Goal: Find contact information: Find contact information

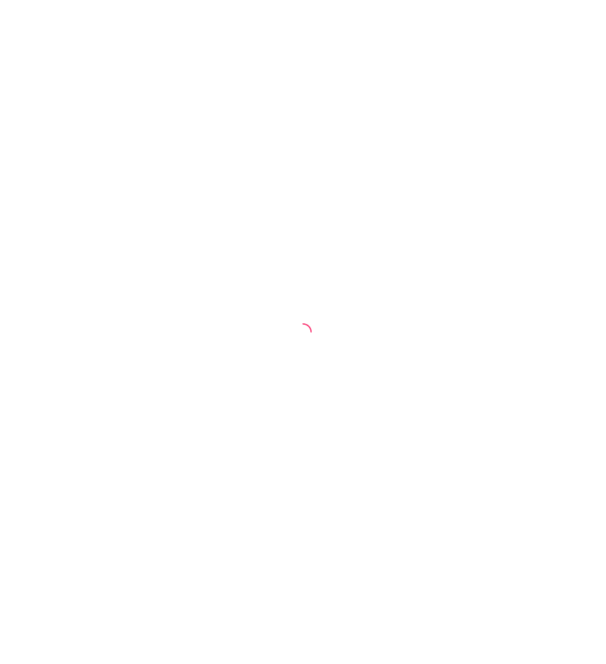
select select "30"
select select "HIGHEST_TOTAL_SPENT_WITH_ORDERS"
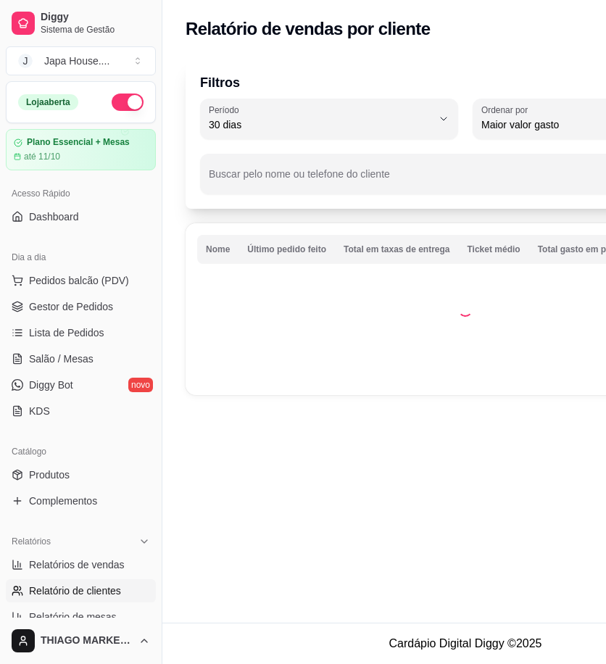
drag, startPoint x: 165, startPoint y: 362, endPoint x: 73, endPoint y: 371, distance: 92.5
click at [73, 371] on div "Diggy Sistema de Gestão J Japa House. ... Loja aberta Plano Essencial + Mesas a…" at bounding box center [81, 332] width 162 height 664
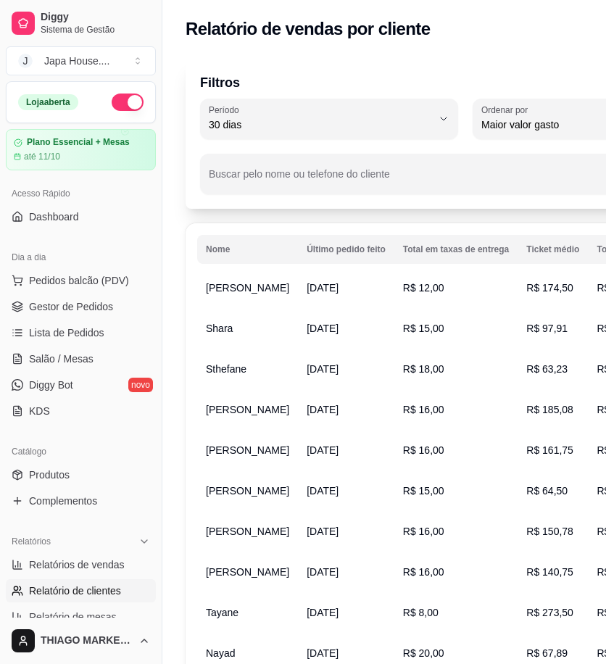
drag, startPoint x: 162, startPoint y: 343, endPoint x: 121, endPoint y: 370, distance: 49.3
click at [122, 359] on div "Diggy Sistema de Gestão J Japa House. ... Loja aberta Plano Essencial + Mesas a…" at bounding box center [81, 332] width 162 height 664
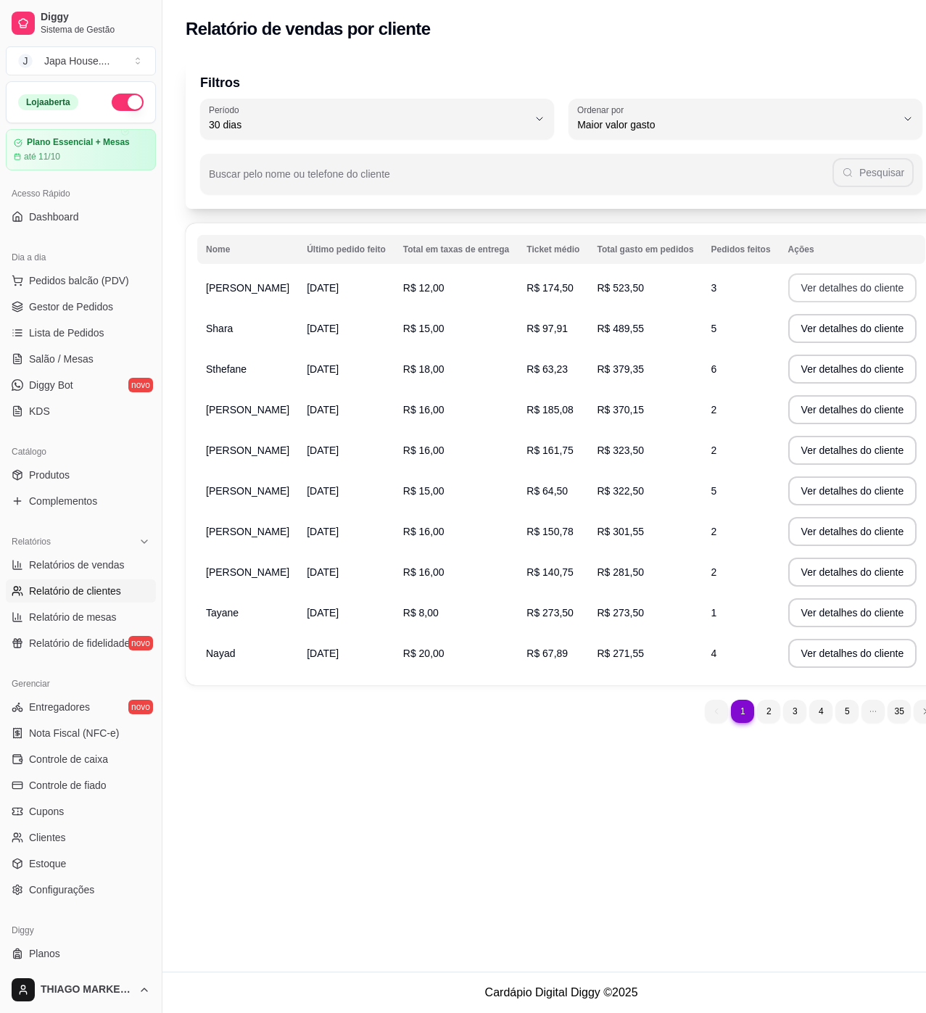
click at [616, 284] on button "Ver detalhes do cliente" at bounding box center [852, 287] width 129 height 29
click at [616, 328] on button "Ver detalhes do cliente" at bounding box center [852, 328] width 129 height 29
click at [616, 373] on button "Ver detalhes do cliente" at bounding box center [852, 369] width 129 height 29
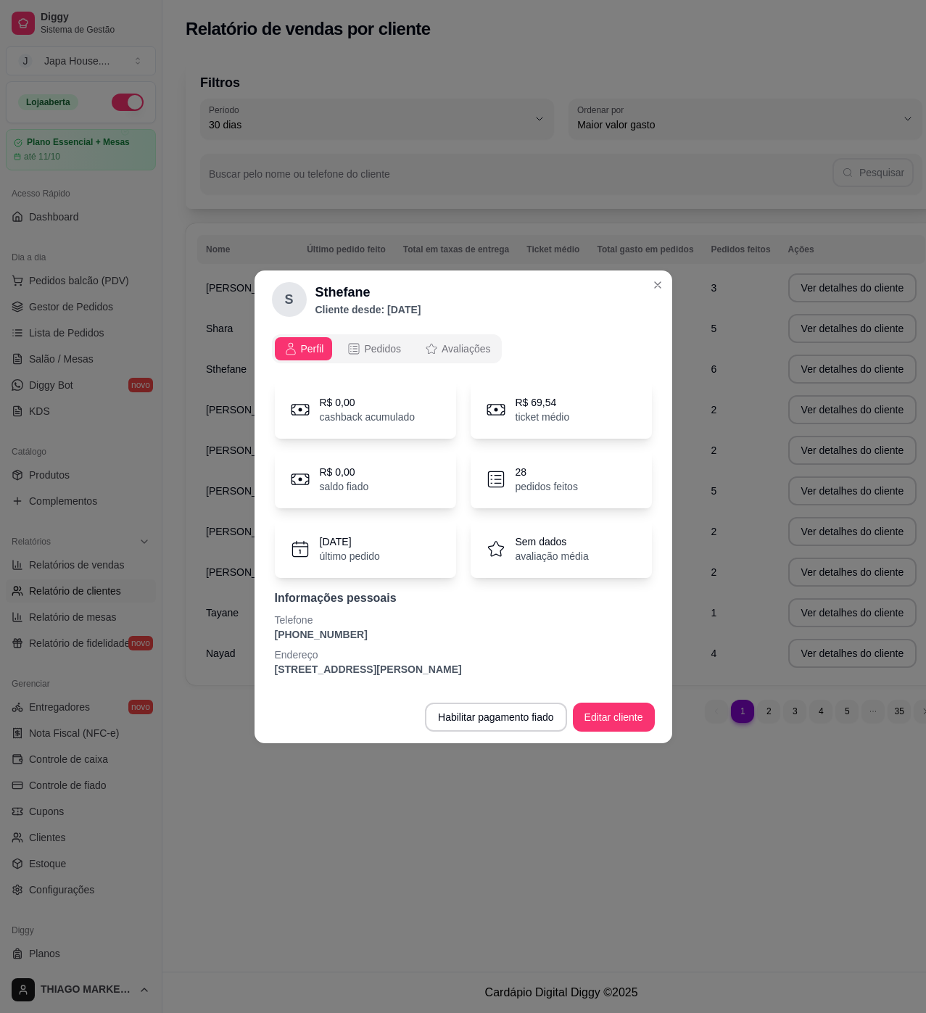
drag, startPoint x: 351, startPoint y: 634, endPoint x: 280, endPoint y: 638, distance: 71.2
click at [280, 638] on p "[PHONE_NUMBER]" at bounding box center [463, 634] width 377 height 15
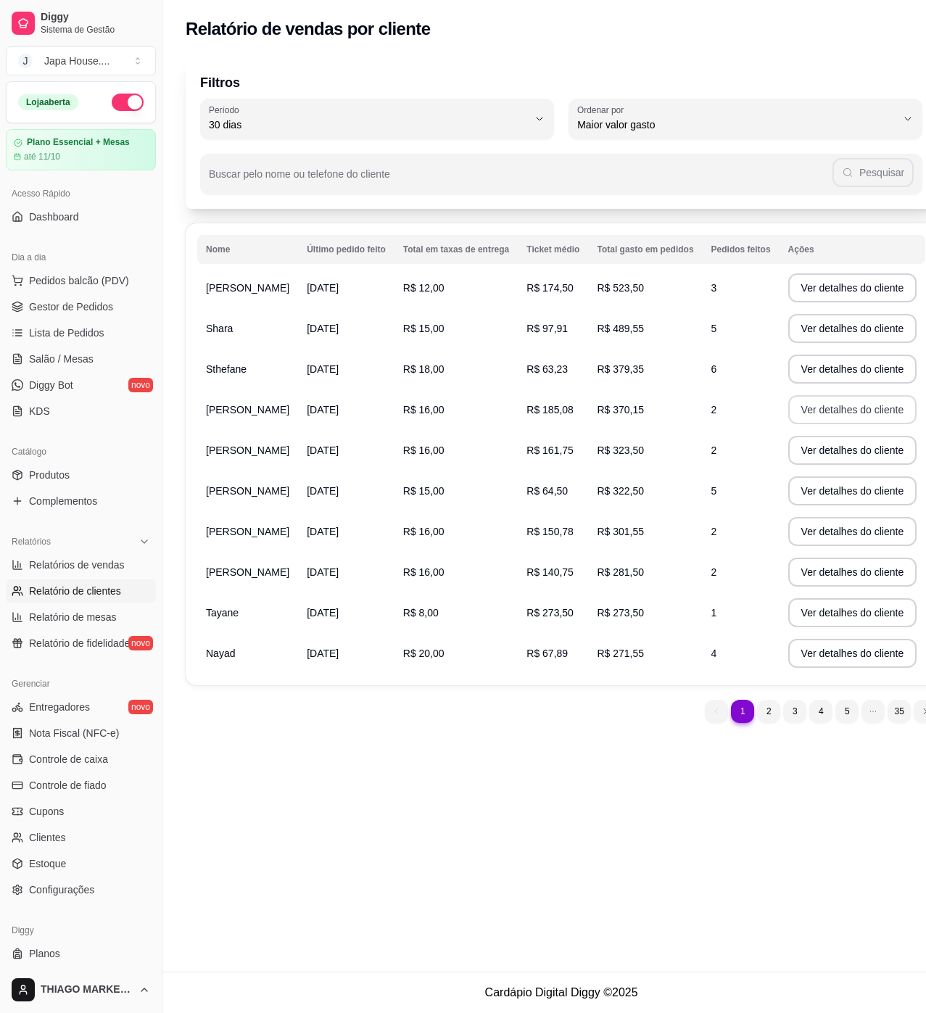
click at [616, 417] on button "Ver detalhes do cliente" at bounding box center [852, 409] width 129 height 29
click at [616, 450] on button "Ver detalhes do cliente" at bounding box center [852, 451] width 125 height 28
click at [616, 497] on button "Ver detalhes do cliente" at bounding box center [852, 490] width 129 height 29
click at [616, 534] on button "Ver detalhes do cliente" at bounding box center [852, 531] width 129 height 29
click at [616, 578] on button "Ver detalhes do cliente" at bounding box center [852, 572] width 129 height 29
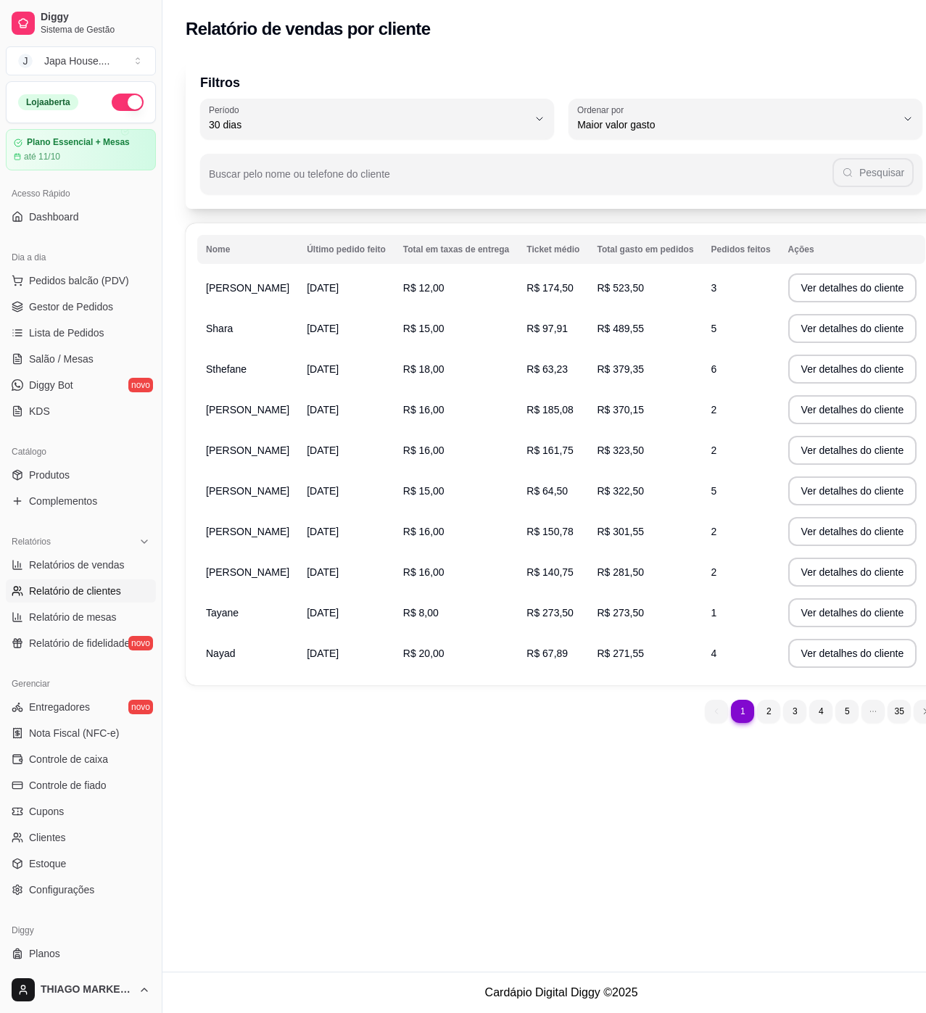
click at [616, 627] on button "Ver detalhes do cliente" at bounding box center [852, 612] width 129 height 29
click at [616, 668] on button "Ver detalhes do cliente" at bounding box center [852, 653] width 129 height 29
click at [616, 296] on button "Ver detalhes do cliente" at bounding box center [852, 287] width 129 height 29
click at [616, 333] on button "Ver detalhes do cliente" at bounding box center [852, 329] width 125 height 28
click at [616, 374] on button "Ver detalhes do cliente" at bounding box center [852, 369] width 125 height 28
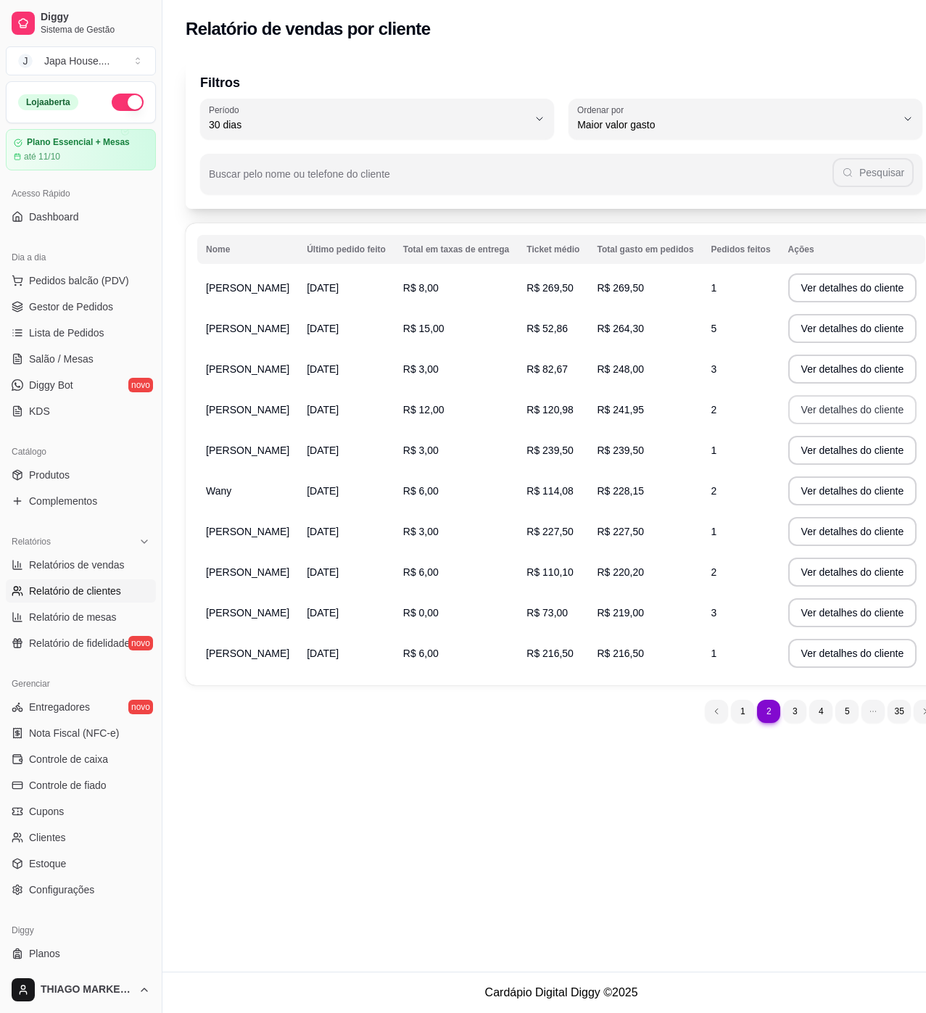
click at [616, 415] on button "Ver detalhes do cliente" at bounding box center [852, 409] width 129 height 29
click at [616, 448] on button "Ver detalhes do cliente" at bounding box center [852, 450] width 129 height 29
click at [616, 485] on button "Ver detalhes do cliente" at bounding box center [852, 490] width 129 height 29
click at [616, 537] on button "Ver detalhes do cliente" at bounding box center [852, 531] width 129 height 29
click at [616, 572] on button "Ver detalhes do cliente" at bounding box center [852, 572] width 129 height 29
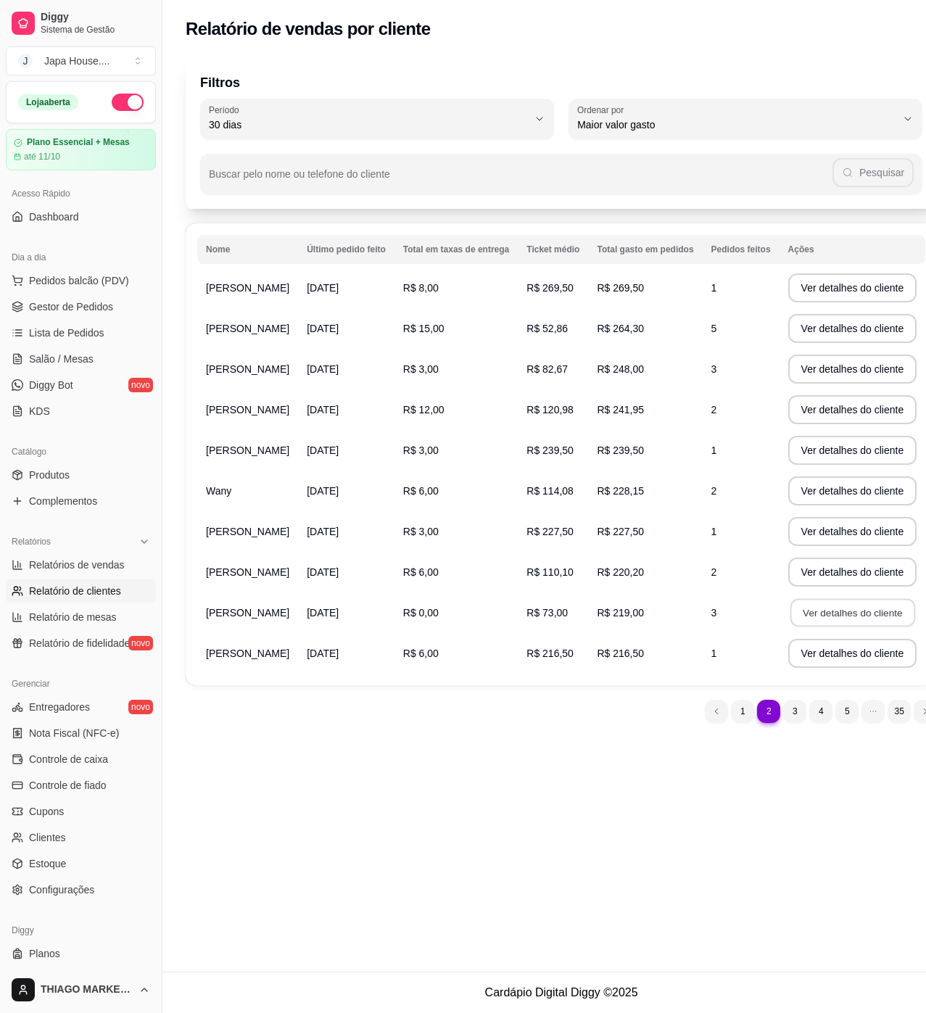
click at [616, 616] on button "Ver detalhes do cliente" at bounding box center [852, 613] width 125 height 28
click at [616, 651] on button "Ver detalhes do cliente" at bounding box center [852, 653] width 129 height 29
click at [616, 291] on button "Ver detalhes do cliente" at bounding box center [852, 288] width 125 height 28
click at [616, 334] on button "Ver detalhes do cliente" at bounding box center [852, 328] width 129 height 29
click at [616, 373] on button "Ver detalhes do cliente" at bounding box center [852, 369] width 129 height 29
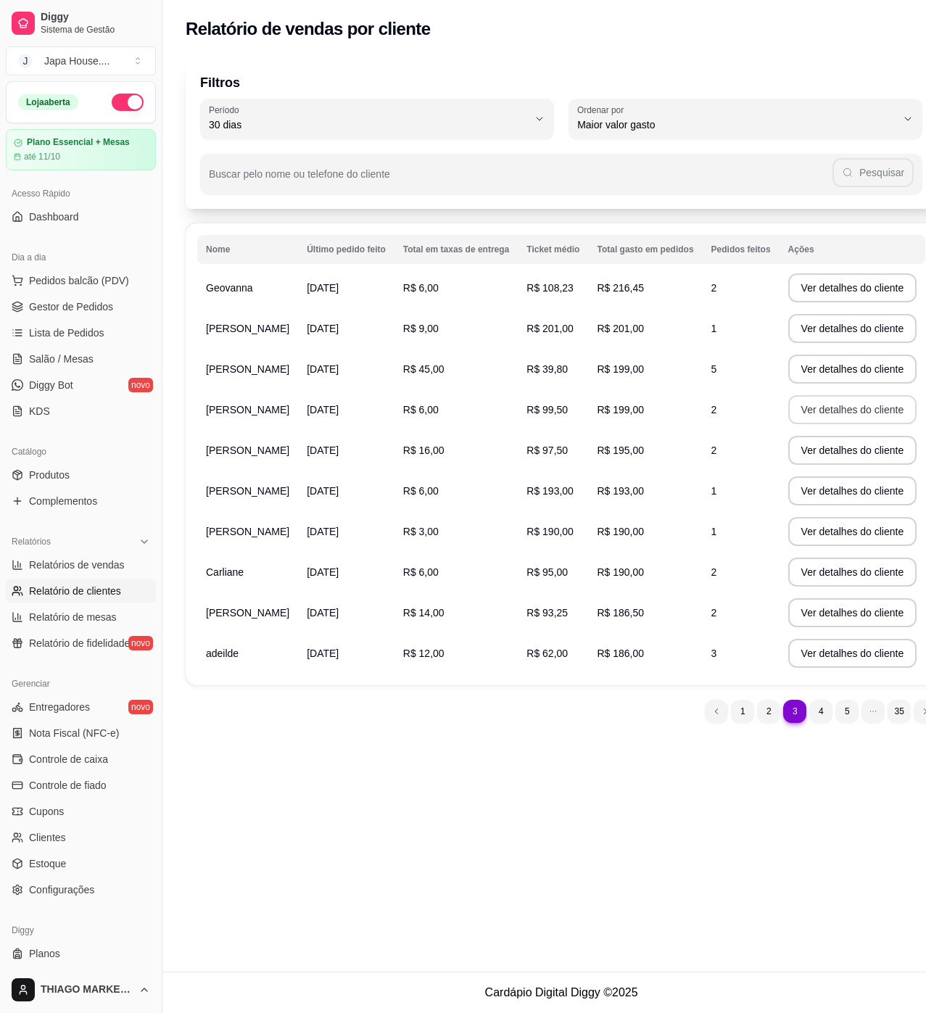
click at [616, 407] on button "Ver detalhes do cliente" at bounding box center [852, 409] width 129 height 29
click at [616, 447] on button "Ver detalhes do cliente" at bounding box center [852, 450] width 129 height 29
click at [616, 484] on button "Ver detalhes do cliente" at bounding box center [852, 491] width 125 height 28
click at [616, 539] on button "Ver detalhes do cliente" at bounding box center [852, 531] width 129 height 29
click at [616, 584] on button "Ver detalhes do cliente" at bounding box center [852, 572] width 129 height 29
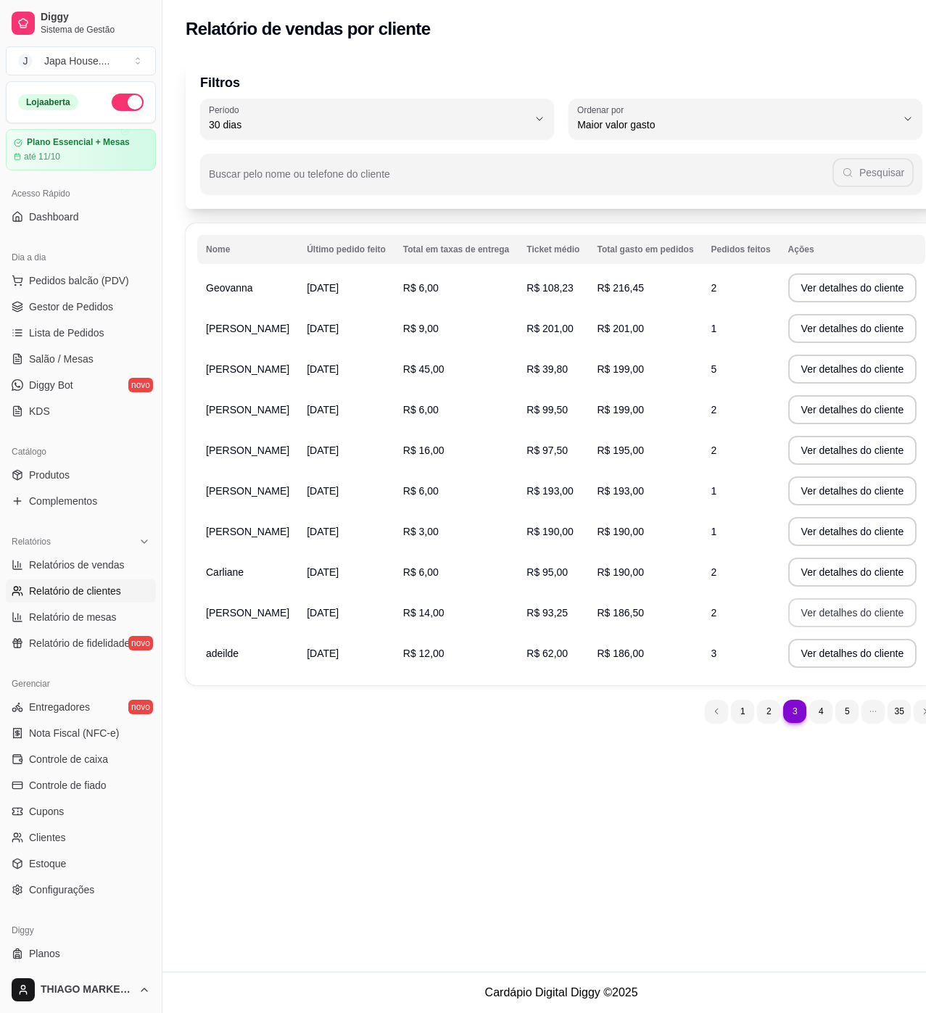
click at [616, 627] on button "Ver detalhes do cliente" at bounding box center [852, 612] width 129 height 29
click at [616, 665] on button "Ver detalhes do cliente" at bounding box center [852, 653] width 129 height 29
click at [616, 286] on button "Ver detalhes do cliente" at bounding box center [852, 287] width 129 height 29
click at [616, 323] on button "Ver detalhes do cliente" at bounding box center [852, 328] width 129 height 29
click at [616, 366] on button "Ver detalhes do cliente" at bounding box center [852, 369] width 129 height 29
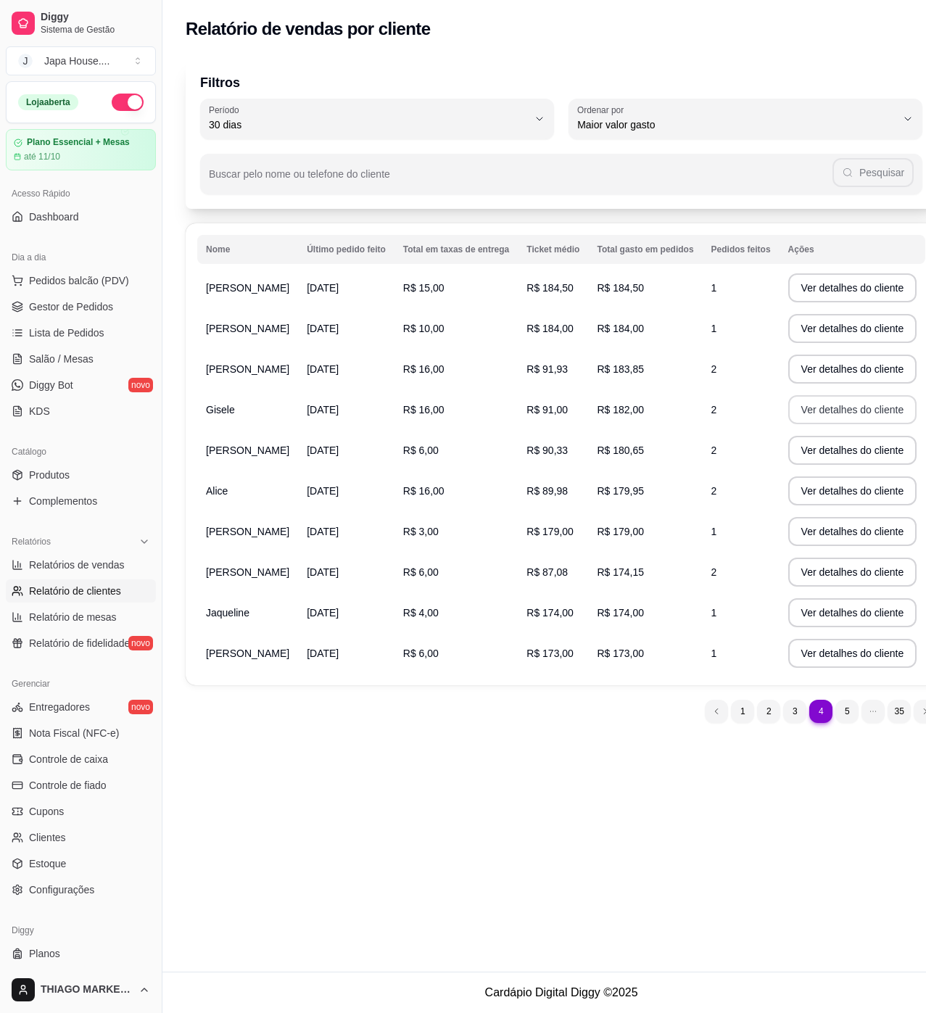
click at [616, 409] on button "Ver detalhes do cliente" at bounding box center [852, 409] width 129 height 29
click at [616, 447] on button "Ver detalhes do cliente" at bounding box center [852, 450] width 129 height 29
click at [616, 484] on button "Ver detalhes do cliente" at bounding box center [852, 490] width 129 height 29
click at [616, 543] on button "Ver detalhes do cliente" at bounding box center [852, 531] width 129 height 29
click at [616, 587] on button "Ver detalhes do cliente" at bounding box center [852, 572] width 125 height 28
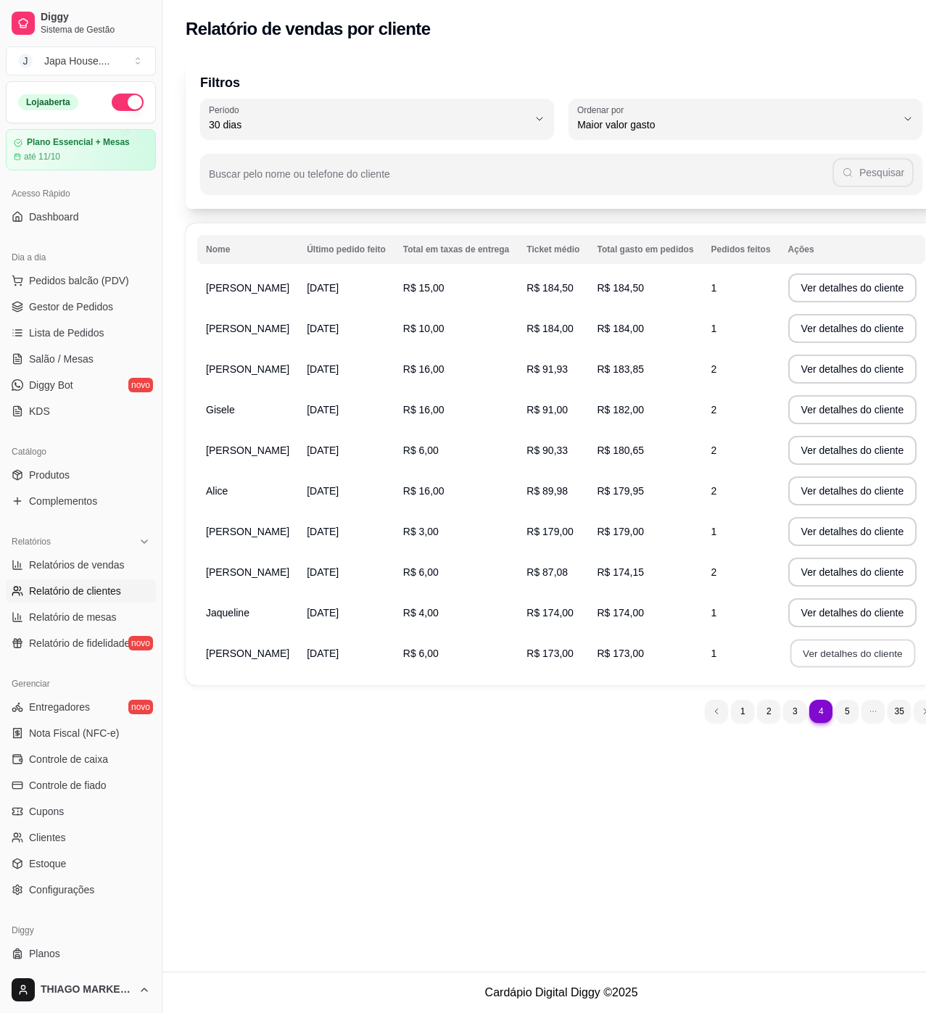
click at [616, 668] on button "Ver detalhes do cliente" at bounding box center [852, 654] width 125 height 28
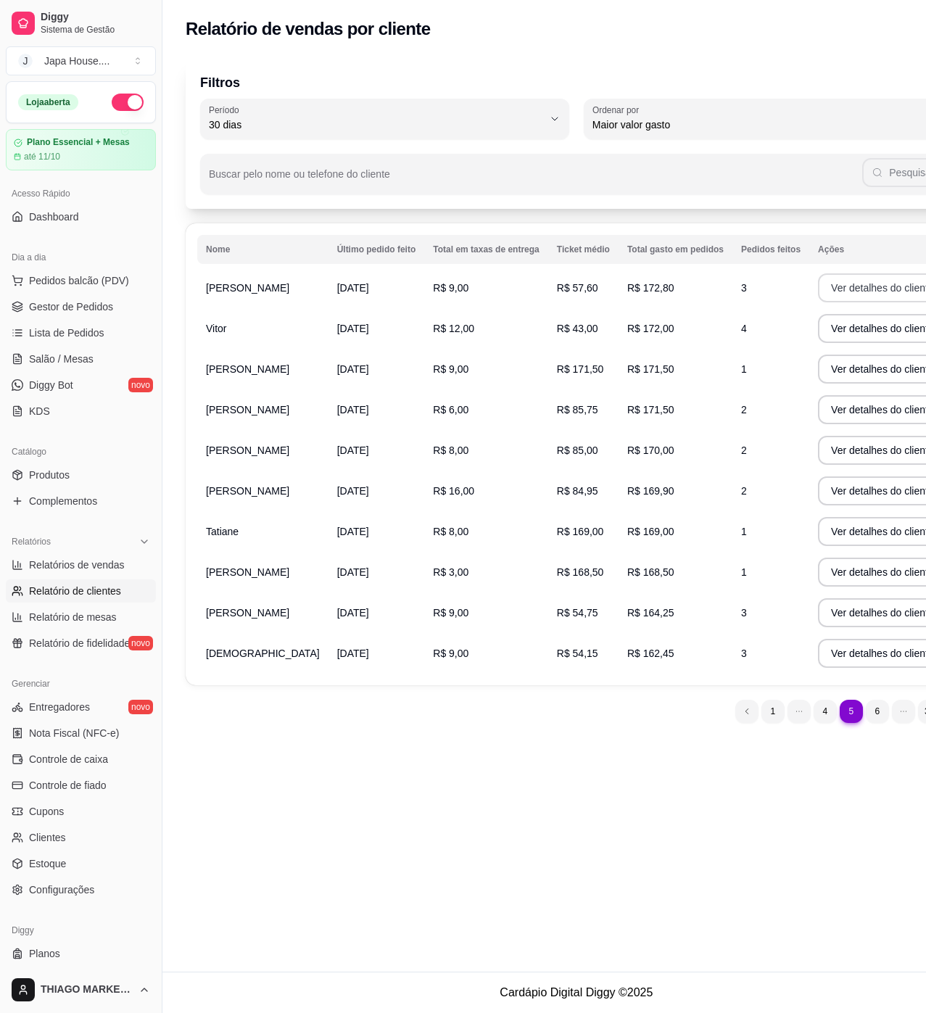
click at [616, 294] on button "Ver detalhes do cliente" at bounding box center [882, 287] width 129 height 29
click at [616, 341] on button "Ver detalhes do cliente" at bounding box center [882, 328] width 129 height 29
click at [616, 375] on button "Ver detalhes do cliente" at bounding box center [882, 369] width 129 height 29
click at [616, 406] on button "Ver detalhes do cliente" at bounding box center [882, 409] width 129 height 29
click at [616, 447] on button "Ver detalhes do cliente" at bounding box center [882, 451] width 125 height 28
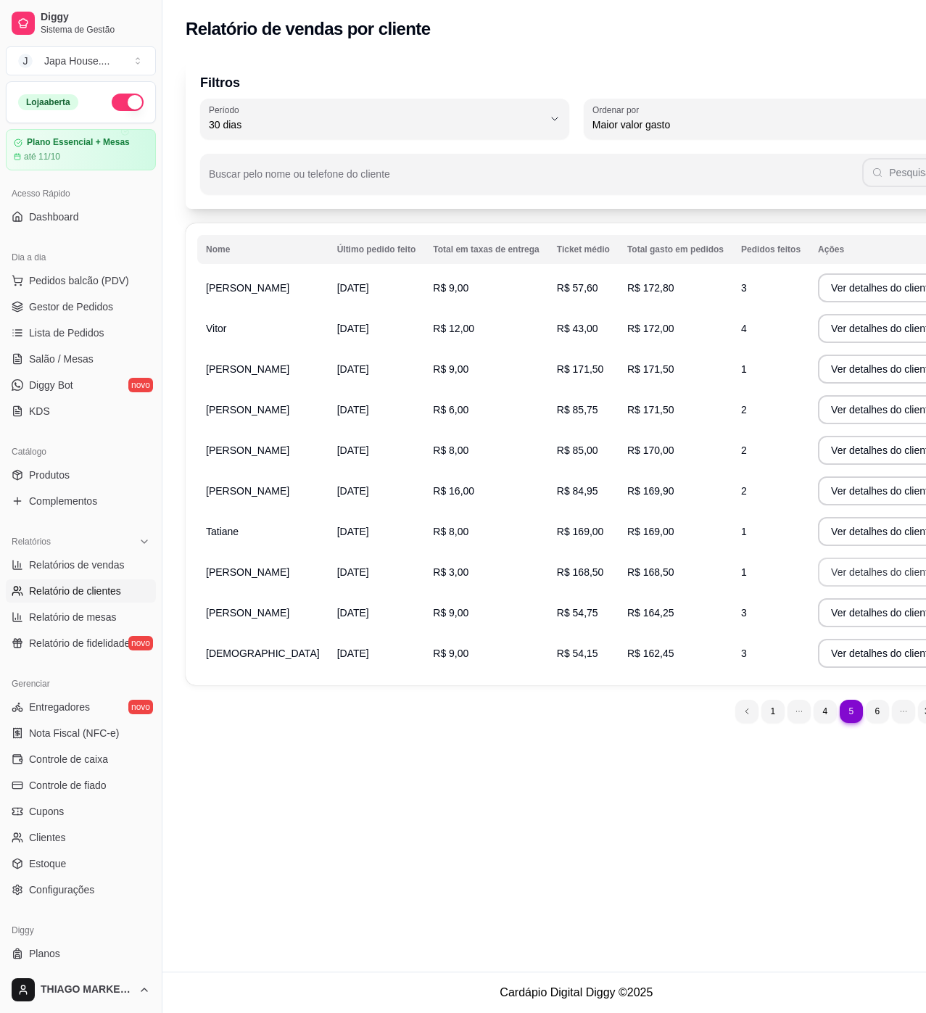
click at [616, 580] on button "Ver detalhes do cliente" at bounding box center [882, 572] width 129 height 29
click at [616, 627] on button "Ver detalhes do cliente" at bounding box center [882, 612] width 129 height 29
click at [616, 659] on button "Ver detalhes do cliente" at bounding box center [882, 654] width 125 height 28
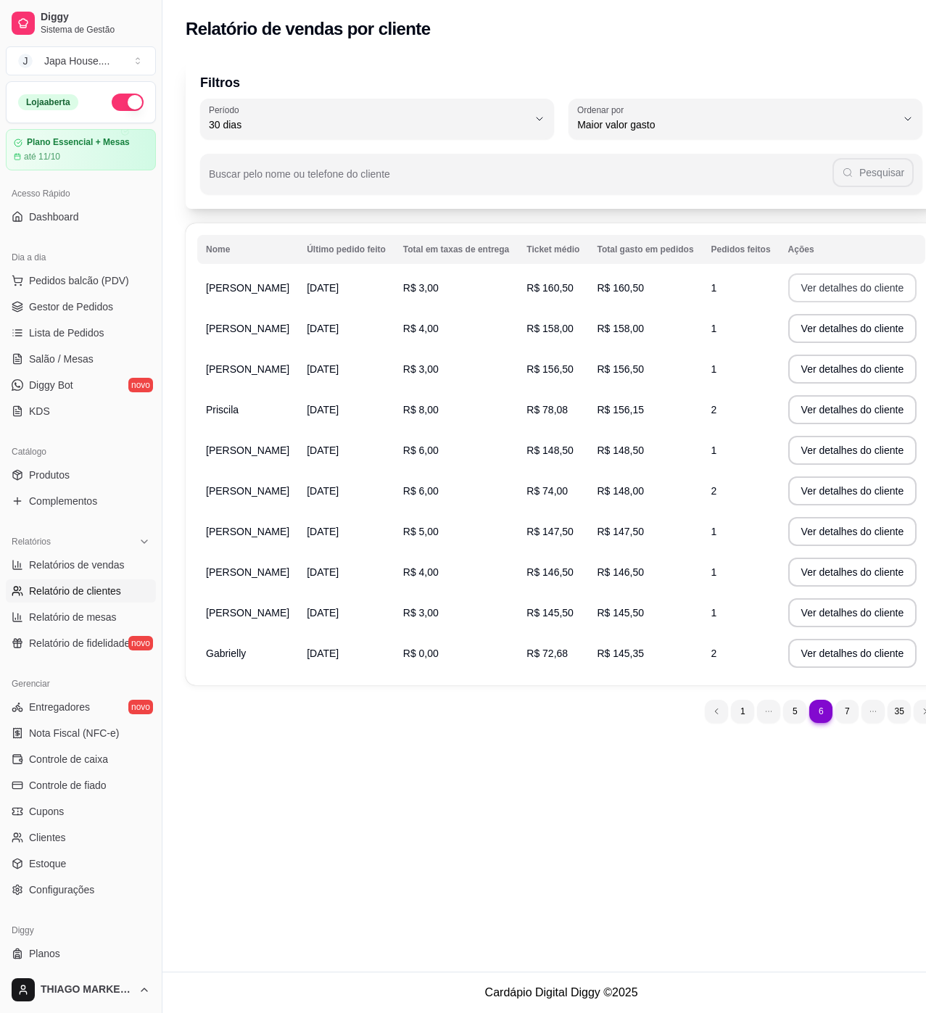
click at [616, 291] on button "Ver detalhes do cliente" at bounding box center [852, 287] width 129 height 29
click at [616, 333] on button "Ver detalhes do cliente" at bounding box center [852, 328] width 129 height 29
click at [616, 363] on button "Ver detalhes do cliente" at bounding box center [852, 369] width 129 height 29
click at [616, 402] on button "Ver detalhes do cliente" at bounding box center [852, 409] width 129 height 29
click at [616, 460] on button "Ver detalhes do cliente" at bounding box center [852, 450] width 129 height 29
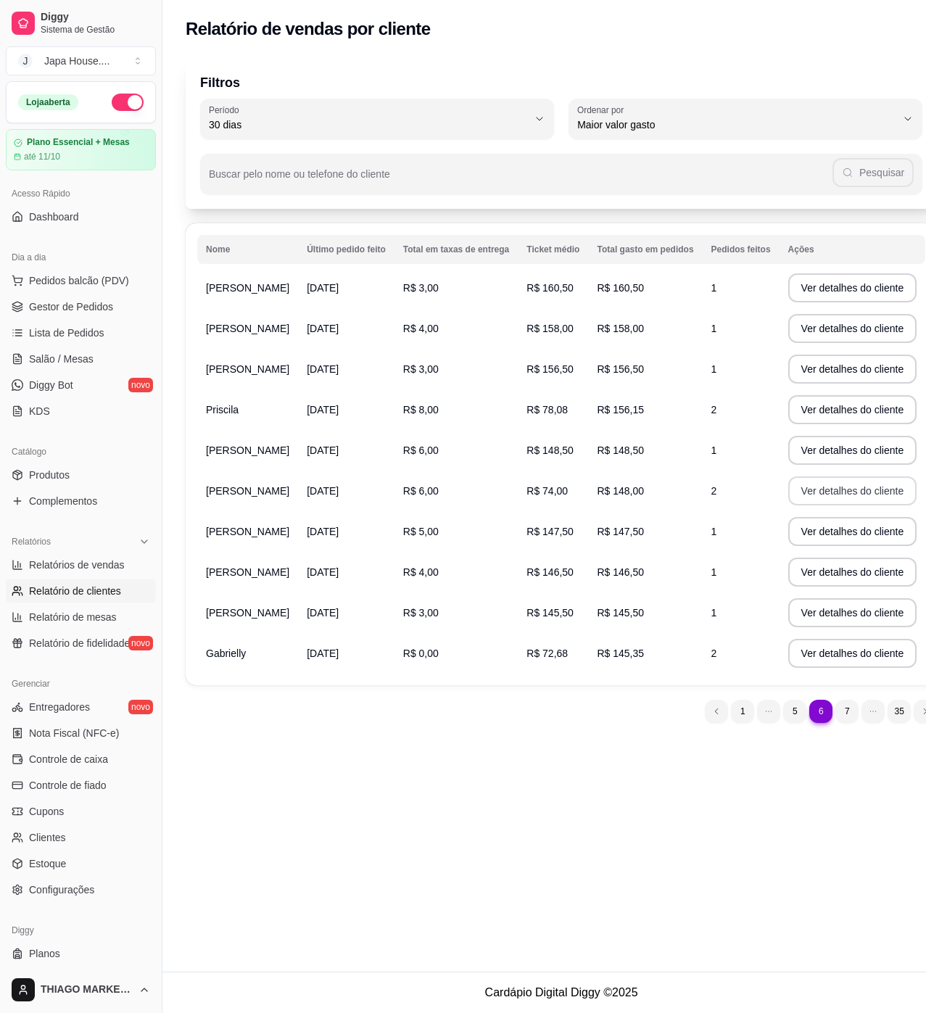
click at [616, 505] on button "Ver detalhes do cliente" at bounding box center [852, 490] width 129 height 29
click at [616, 546] on button "Ver detalhes do cliente" at bounding box center [852, 532] width 125 height 28
click at [616, 587] on button "Ver detalhes do cliente" at bounding box center [852, 572] width 129 height 29
click at [616, 627] on button "Ver detalhes do cliente" at bounding box center [852, 612] width 129 height 29
click at [616, 668] on button "Ver detalhes do cliente" at bounding box center [852, 653] width 129 height 29
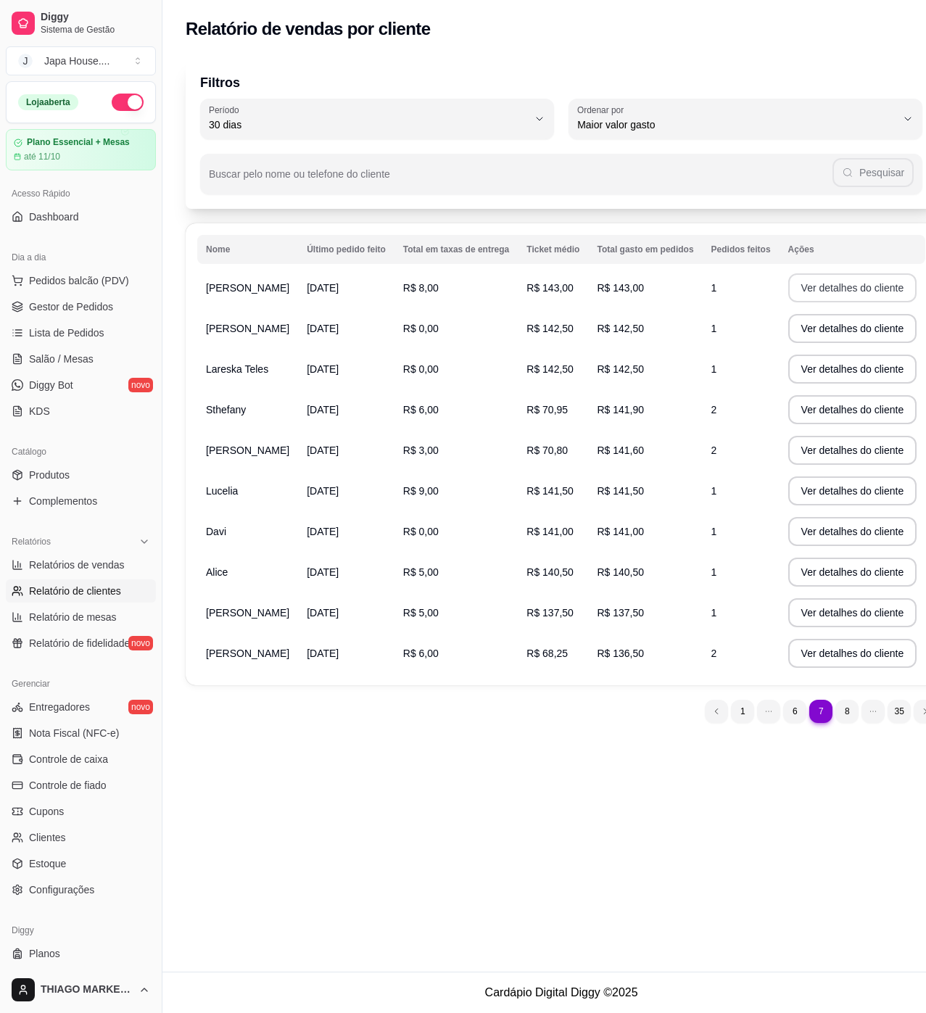
click at [616, 278] on button "Ver detalhes do cliente" at bounding box center [852, 287] width 129 height 29
click at [616, 325] on button "Ver detalhes do cliente" at bounding box center [852, 328] width 129 height 29
click at [616, 373] on button "Ver detalhes do cliente" at bounding box center [852, 369] width 129 height 29
click at [616, 415] on button "Ver detalhes do cliente" at bounding box center [852, 409] width 129 height 29
click at [616, 452] on button "Ver detalhes do cliente" at bounding box center [852, 450] width 129 height 29
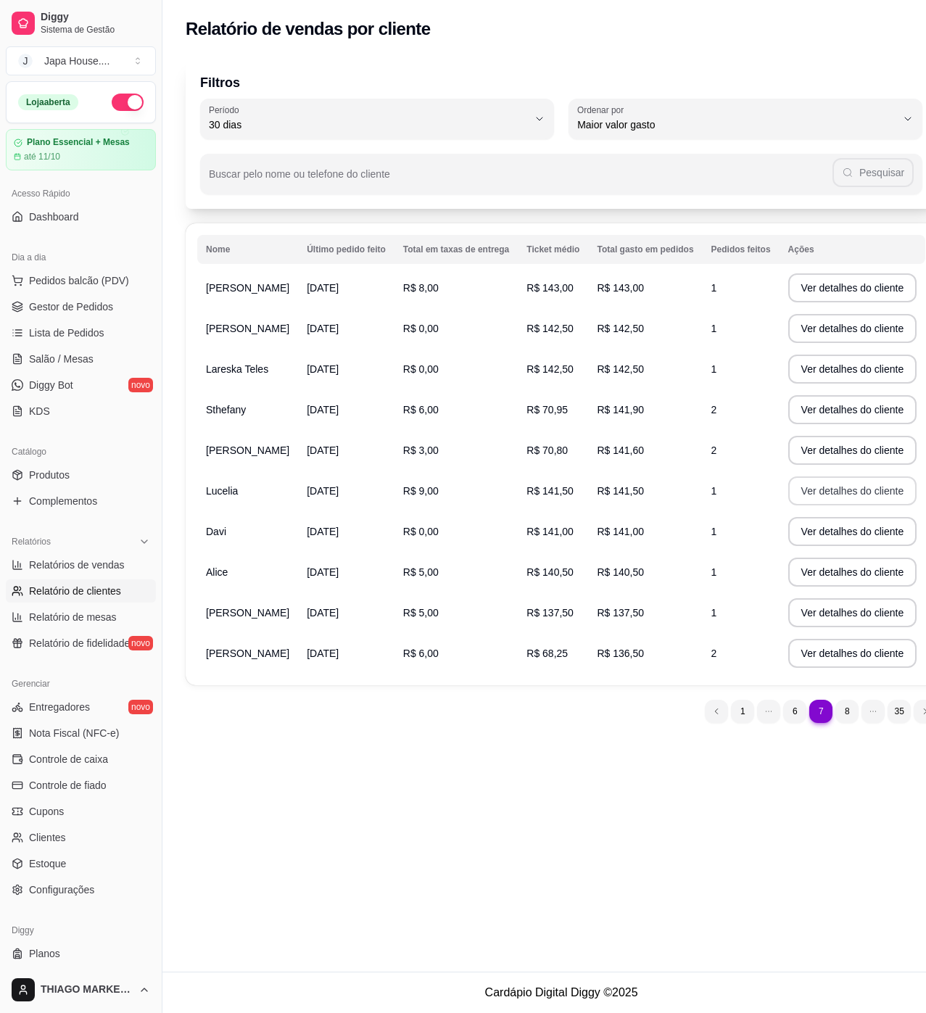
click at [616, 490] on button "Ver detalhes do cliente" at bounding box center [852, 490] width 129 height 29
click at [616, 532] on button "Ver detalhes do cliente" at bounding box center [852, 532] width 125 height 28
click at [616, 565] on button "Ver detalhes do cliente" at bounding box center [852, 572] width 129 height 29
click at [616, 626] on button "Ver detalhes do cliente" at bounding box center [852, 612] width 129 height 29
click at [616, 668] on button "Ver detalhes do cliente" at bounding box center [852, 653] width 129 height 29
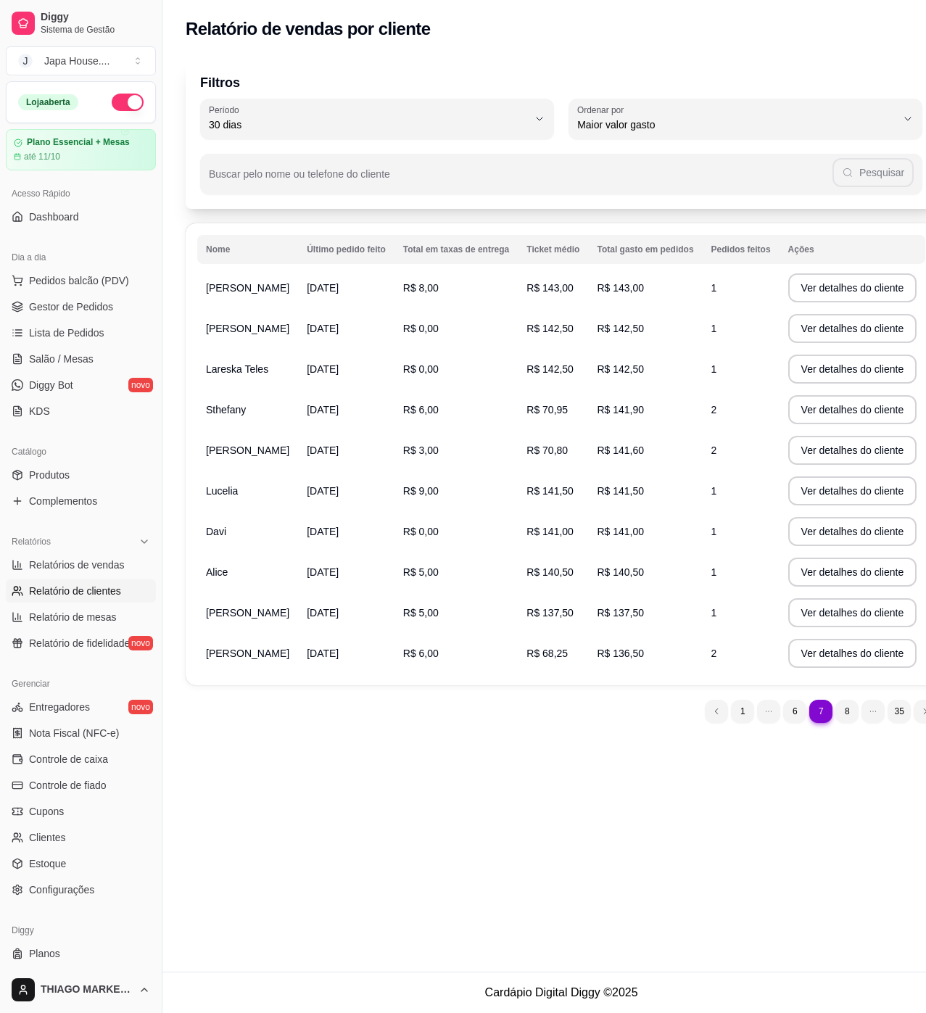
click at [616, 674] on div "Relatório de vendas por cliente Filtros 30 Período Hoje Ontem 7 dias 15 dias 30…" at bounding box center [561, 486] width 798 height 972
